Goal: Transaction & Acquisition: Purchase product/service

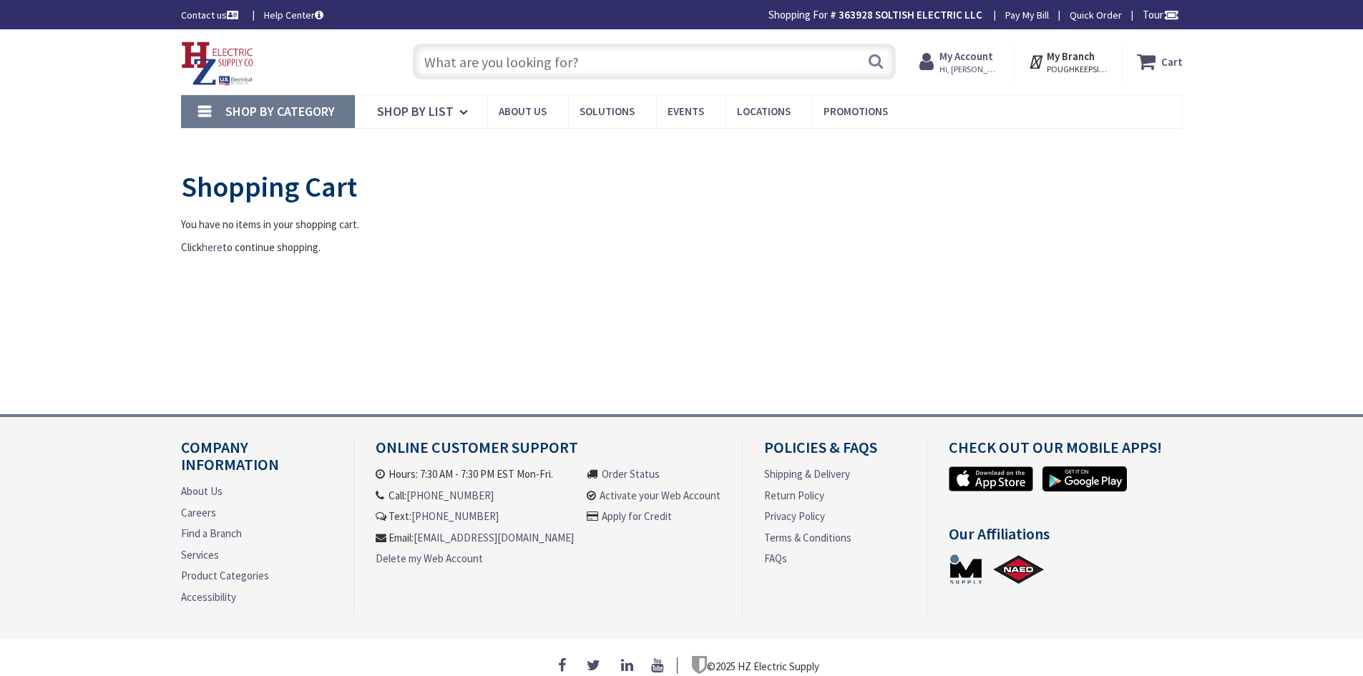
type input "[PERSON_NAME], [GEOGRAPHIC_DATA], [GEOGRAPHIC_DATA] 12603, [GEOGRAPHIC_DATA]"
click at [871, 66] on button "Search" at bounding box center [875, 61] width 19 height 32
click at [745, 60] on input "text" at bounding box center [654, 62] width 483 height 36
type input "j"
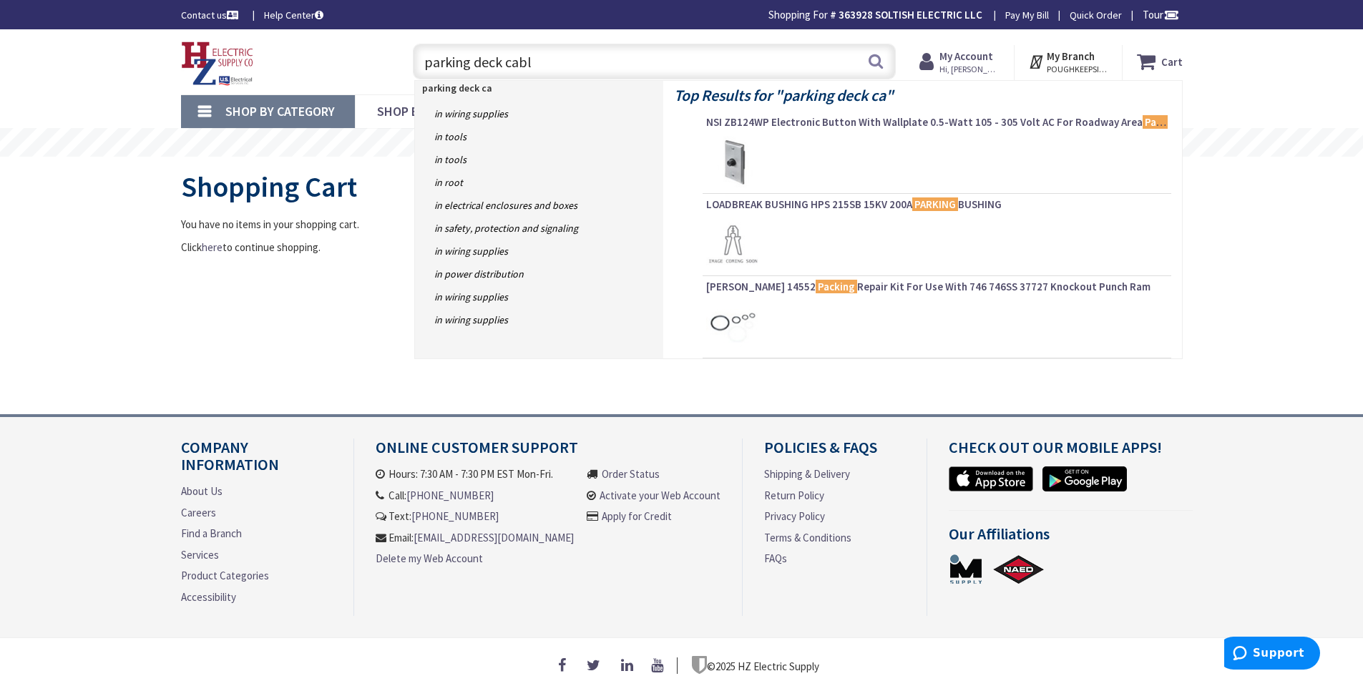
type input "parking deck cable"
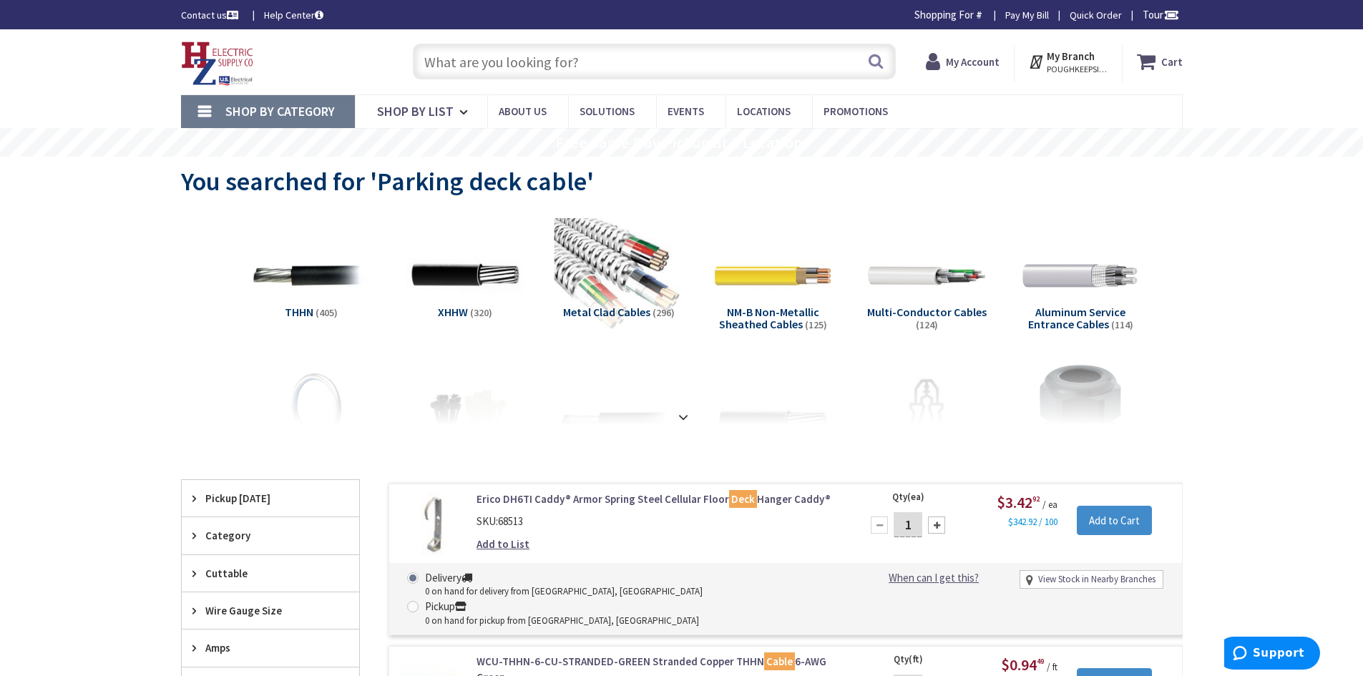
click at [627, 278] on img at bounding box center [618, 275] width 129 height 129
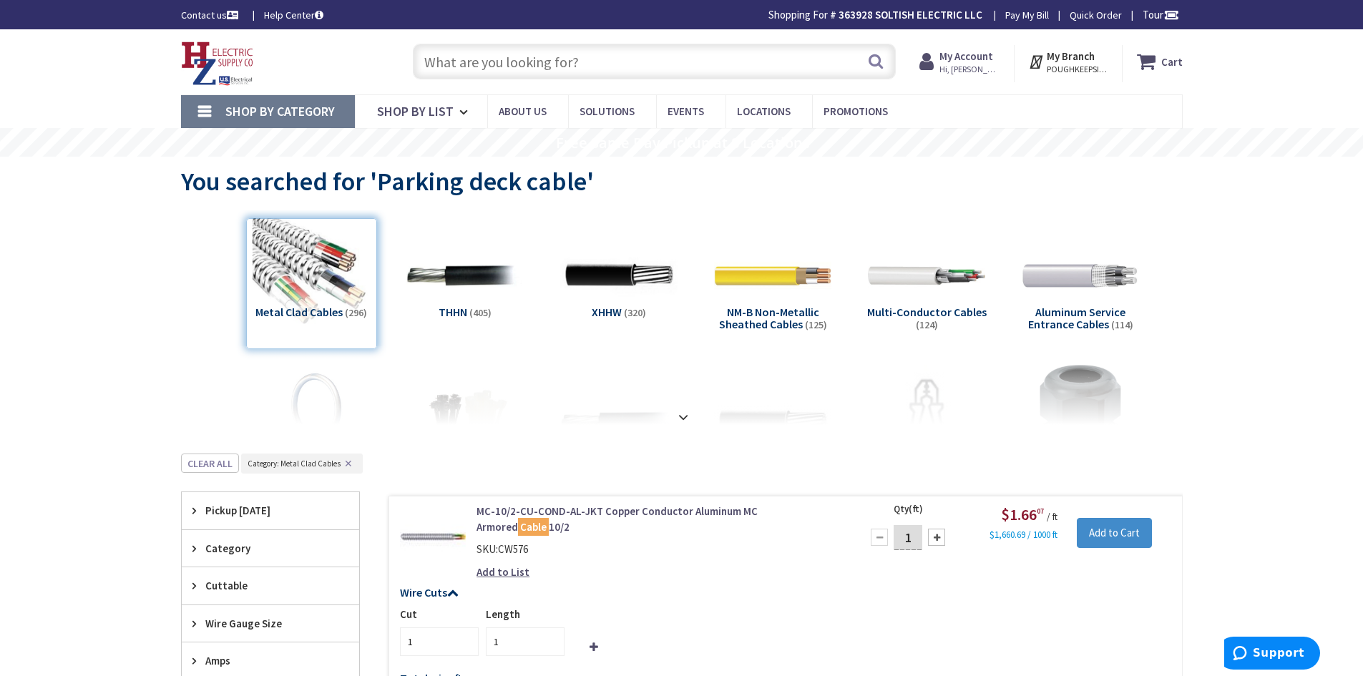
click at [445, 67] on input "text" at bounding box center [654, 62] width 483 height 36
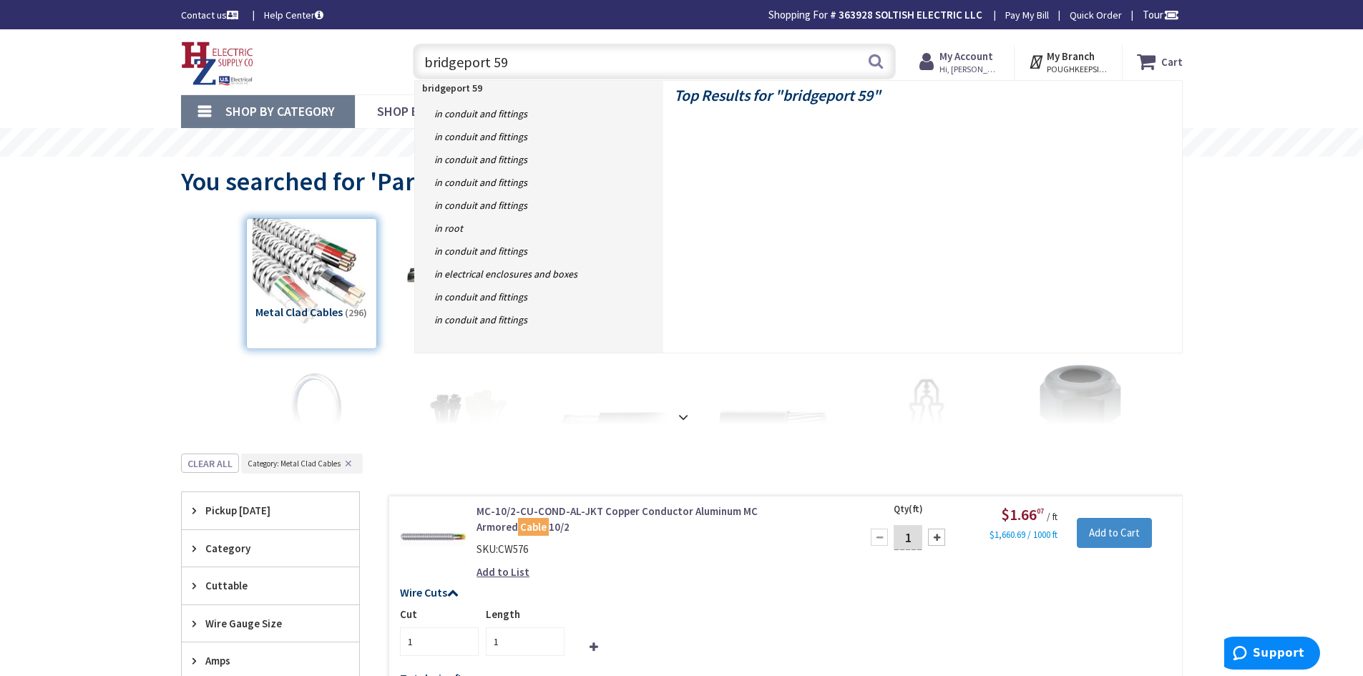
type input "bridgeport 595"
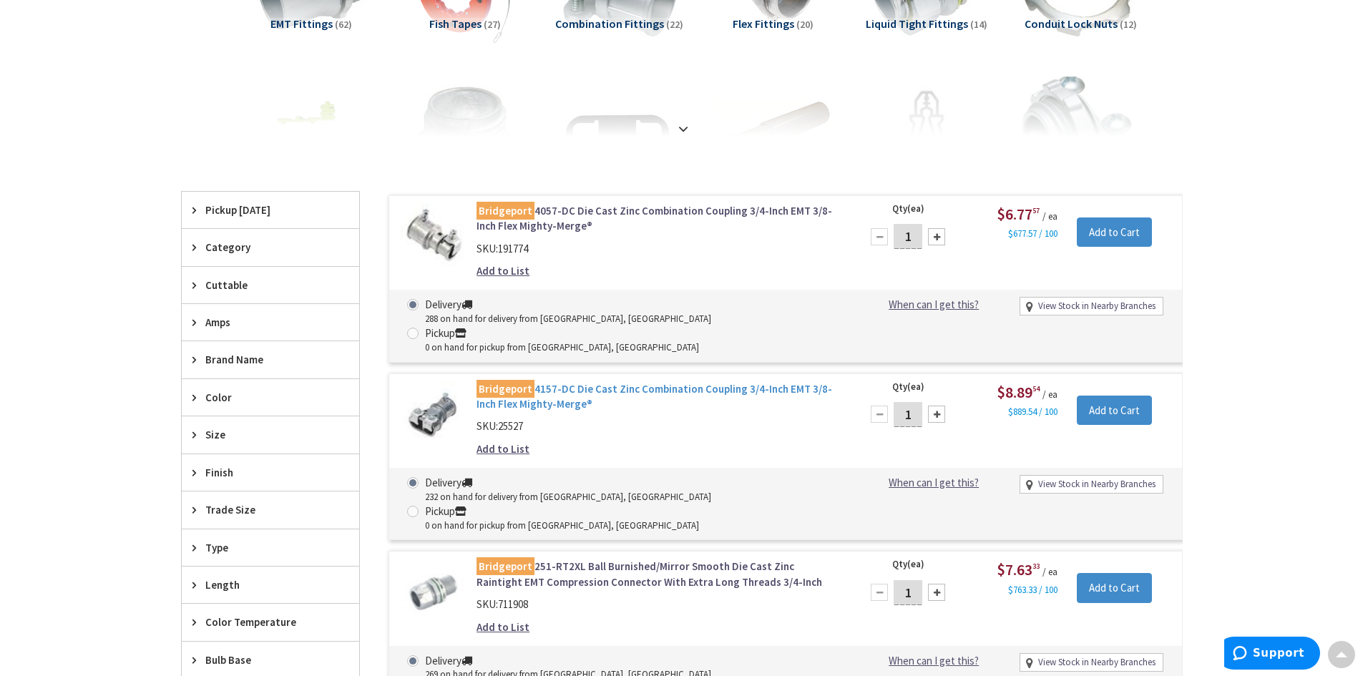
scroll to position [143, 0]
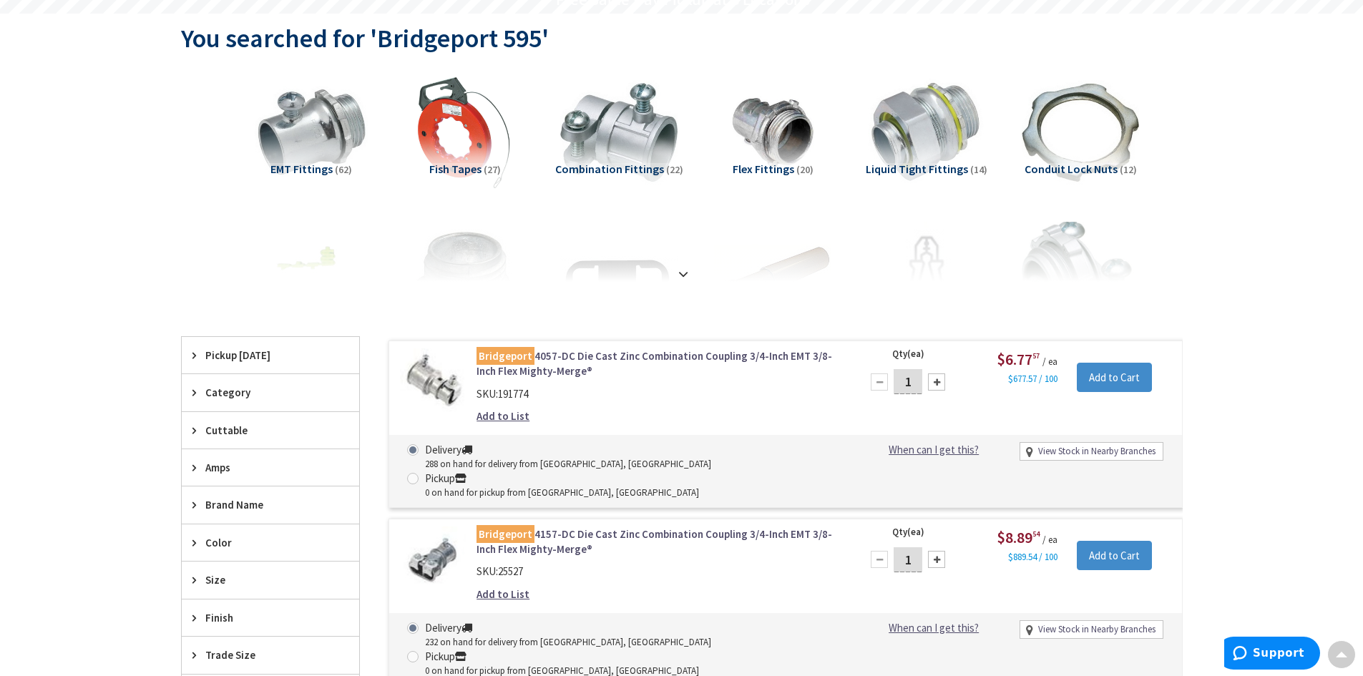
click at [678, 270] on strong at bounding box center [683, 274] width 17 height 16
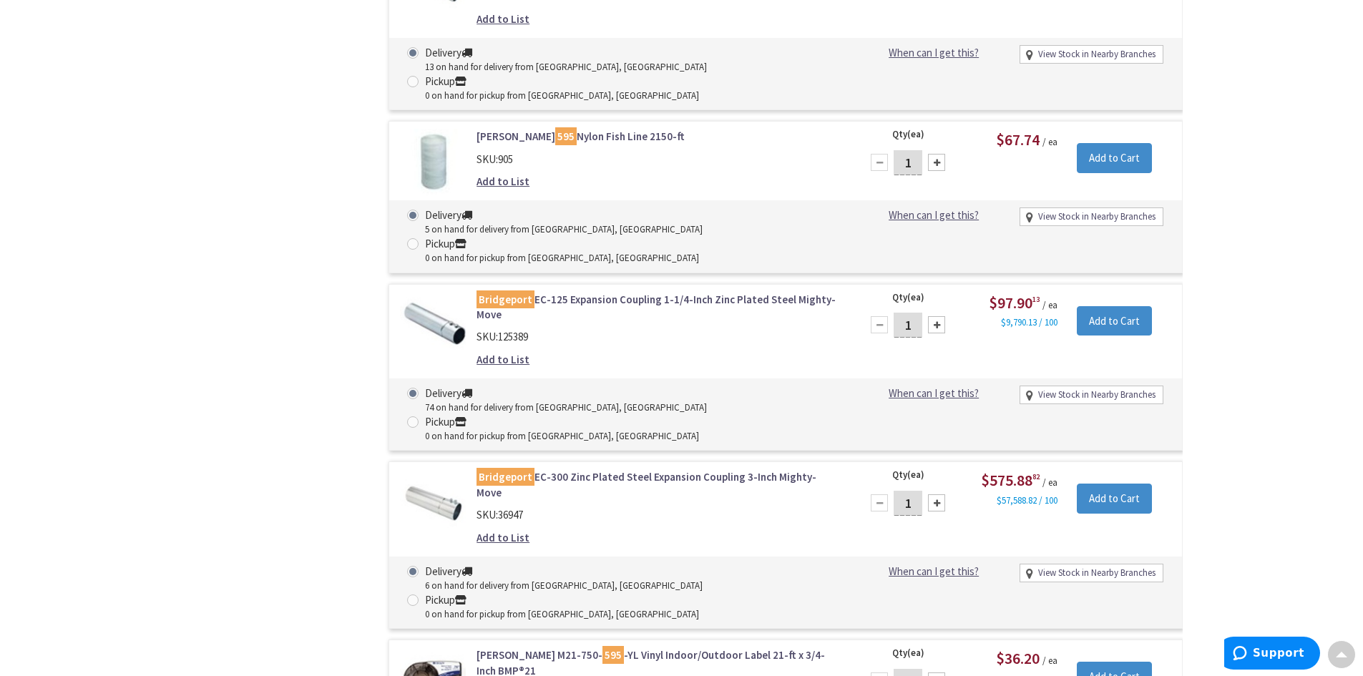
scroll to position [7440, 0]
